Goal: Task Accomplishment & Management: Use online tool/utility

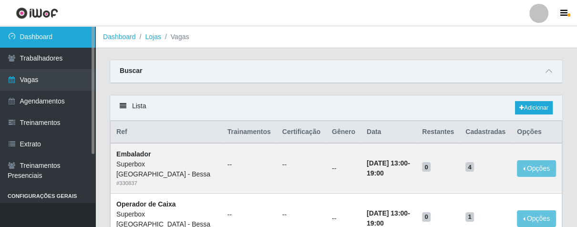
click at [42, 41] on link "Dashboard" at bounding box center [47, 36] width 95 height 21
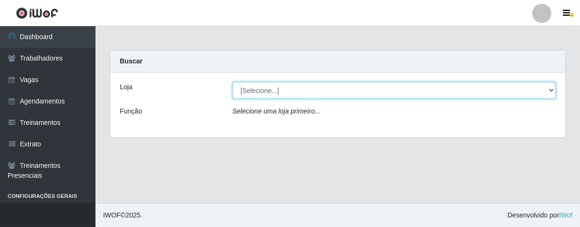
click at [551, 93] on select "[Selecione...] Superbox [GEOGRAPHIC_DATA] - Bessa" at bounding box center [393, 90] width 323 height 17
select select "206"
click at [232, 82] on select "[Selecione...] Superbox [GEOGRAPHIC_DATA] - Bessa" at bounding box center [393, 90] width 323 height 17
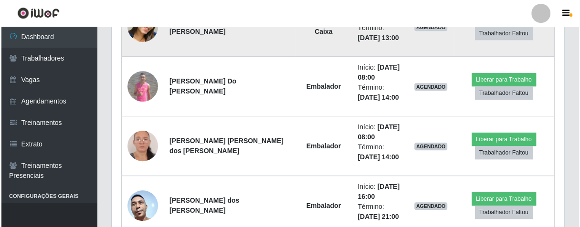
scroll to position [368, 0]
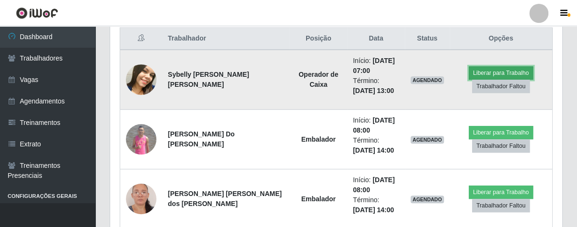
click at [469, 75] on button "Liberar para Trabalho" at bounding box center [501, 72] width 64 height 13
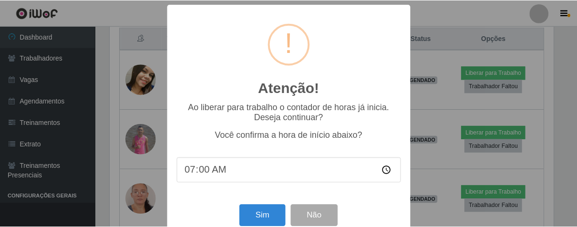
scroll to position [21, 0]
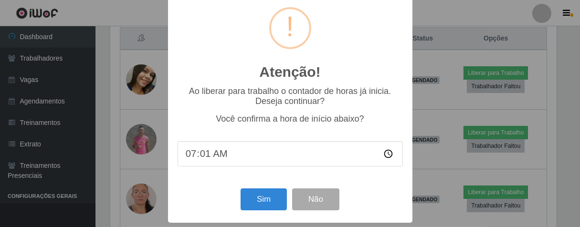
type input "07:14"
click at [260, 195] on button "Sim" at bounding box center [263, 199] width 46 height 22
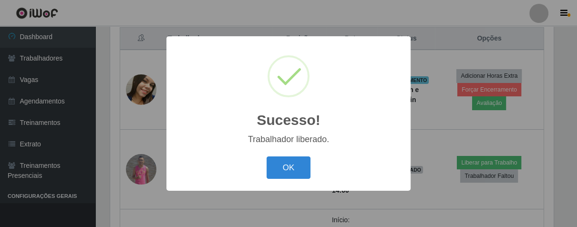
scroll to position [197, 446]
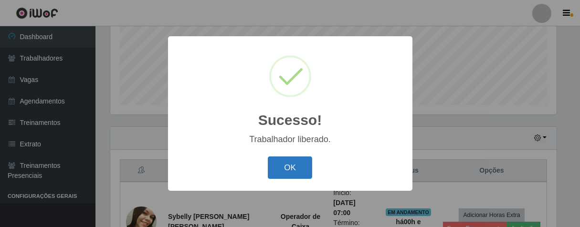
click at [277, 170] on button "OK" at bounding box center [290, 167] width 44 height 22
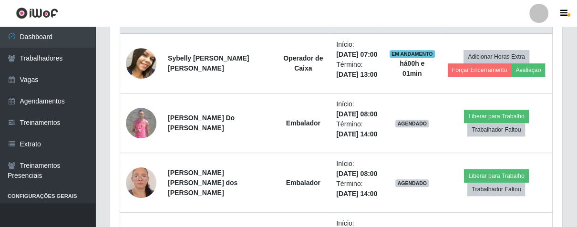
scroll to position [363, 0]
